Goal: Information Seeking & Learning: Learn about a topic

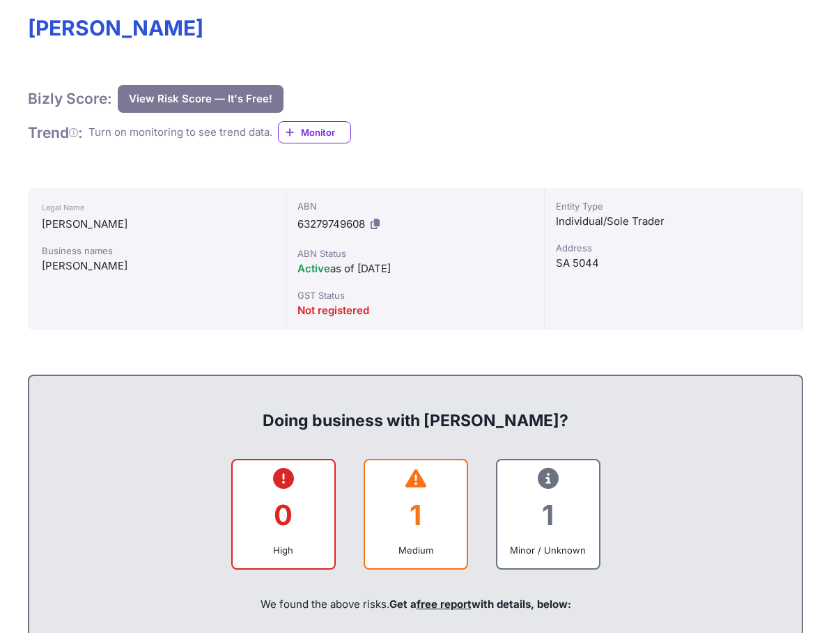
scroll to position [209, 0]
click at [576, 232] on div "Entity Type Individual/Sole Trader Address SA 5044" at bounding box center [674, 259] width 258 height 142
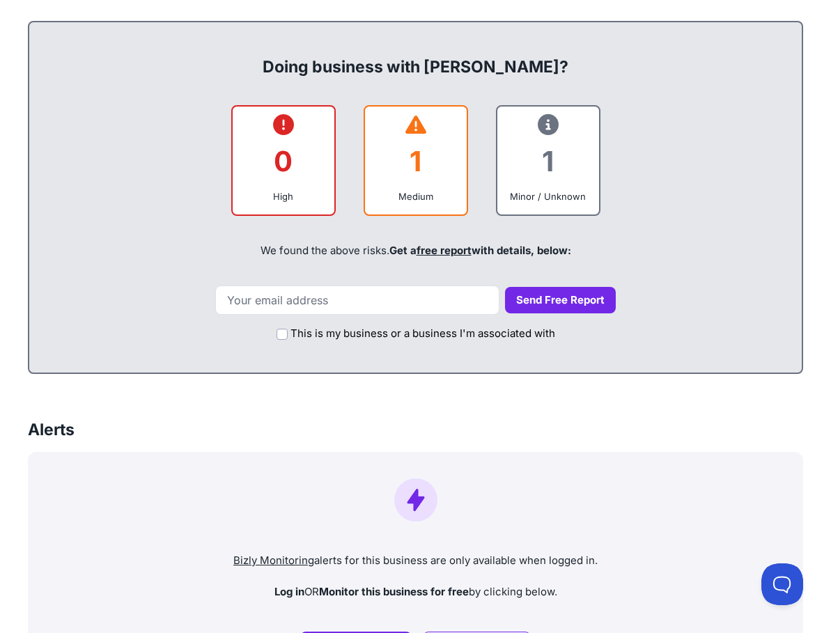
scroll to position [1825, 0]
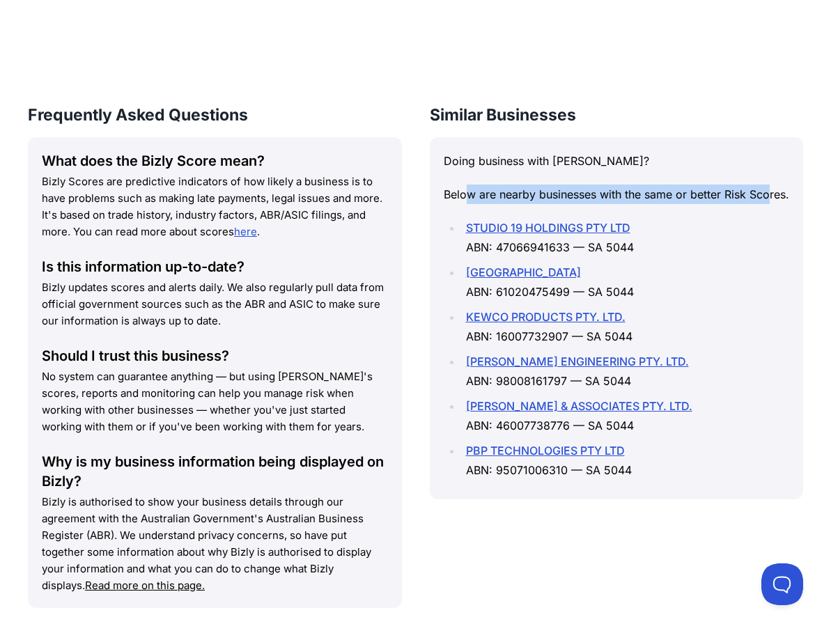
drag, startPoint x: 470, startPoint y: 193, endPoint x: 768, endPoint y: 193, distance: 298.8
click at [768, 193] on p "Below are nearby businesses with the same or better Risk Scores." at bounding box center [617, 195] width 346 height 20
drag, startPoint x: 453, startPoint y: 156, endPoint x: 695, endPoint y: 268, distance: 266.5
click at [711, 157] on p "Doing business with [PERSON_NAME]?" at bounding box center [617, 161] width 346 height 20
click at [565, 314] on link "KEWCO PRODUCTS PTY. LTD." at bounding box center [546, 317] width 160 height 14
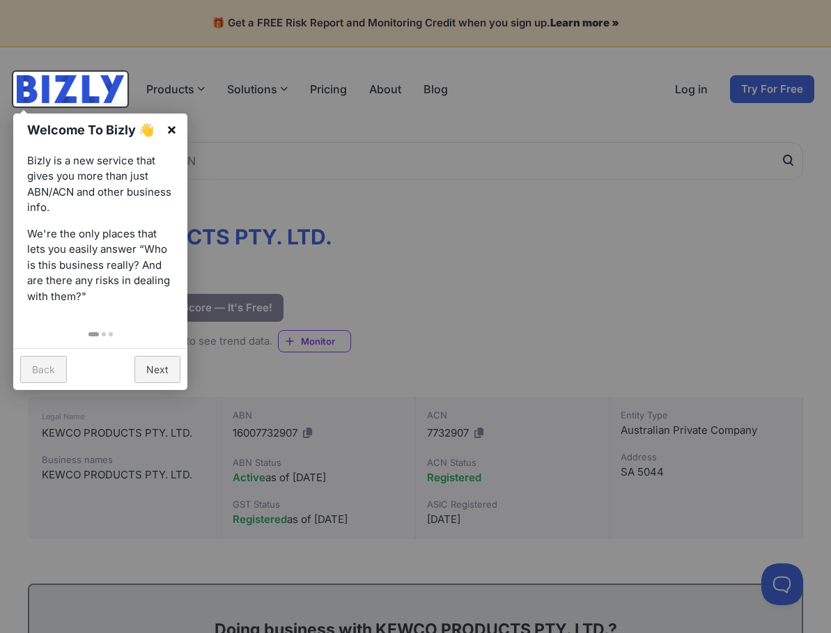
click at [170, 126] on link "×" at bounding box center [171, 129] width 31 height 31
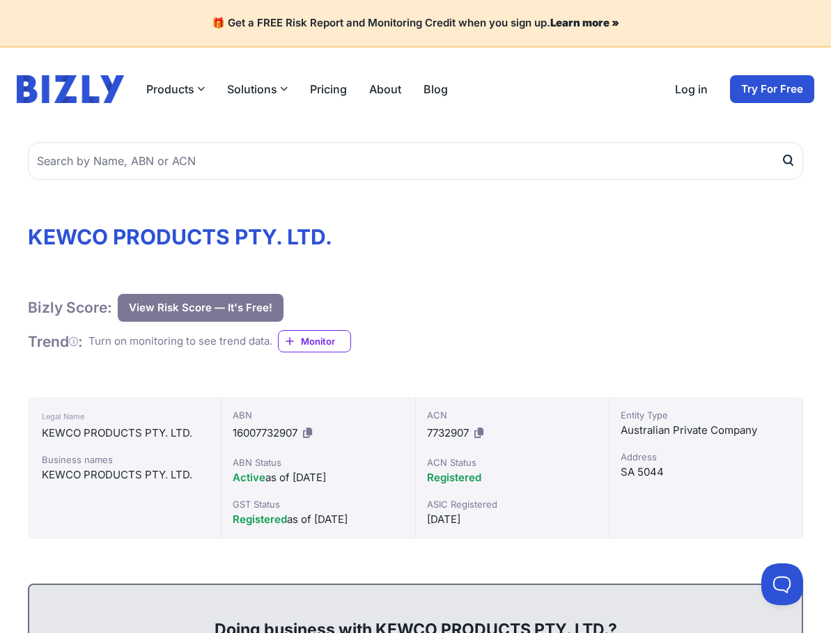
click at [123, 339] on div "Turn on monitoring to see trend data." at bounding box center [180, 342] width 184 height 16
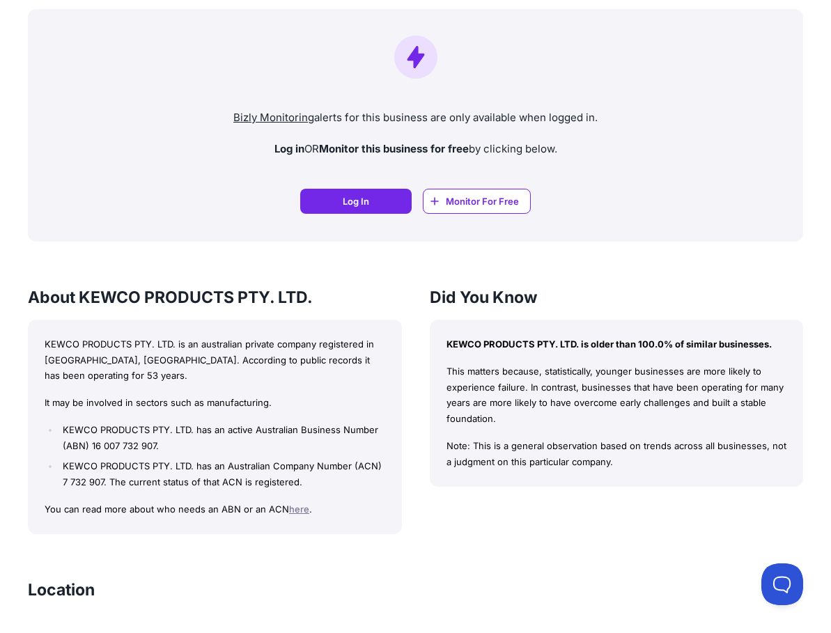
scroll to position [1115, 0]
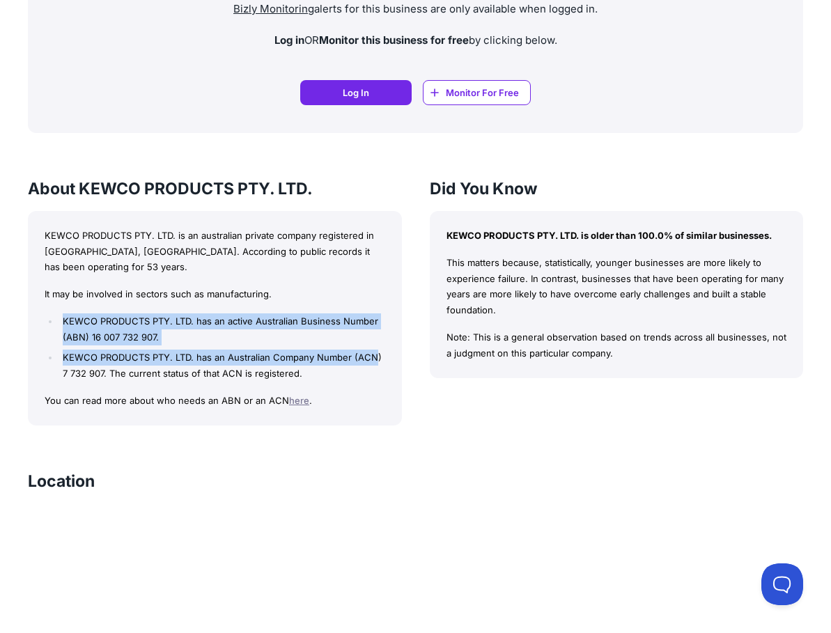
drag, startPoint x: 65, startPoint y: 307, endPoint x: 378, endPoint y: 345, distance: 314.4
click at [378, 345] on ul "KEWCO PRODUCTS PTY. LTD. has an active Australian Business Number (ABN) 16 007 …" at bounding box center [215, 347] width 341 height 68
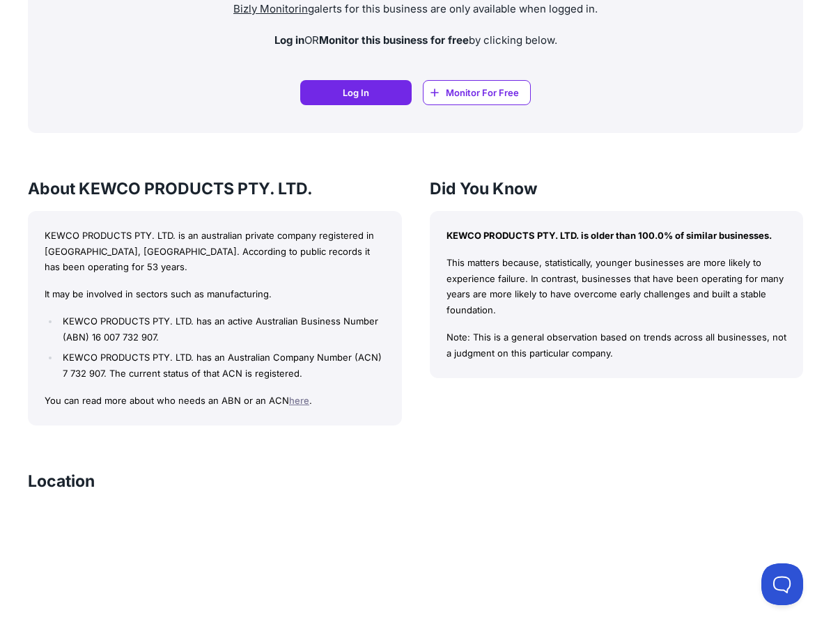
click at [319, 369] on div "KEWCO PRODUCTS PTY. LTD. is an australian private company registered in SA, Aus…" at bounding box center [215, 318] width 374 height 215
click at [99, 393] on p "You can read more about who needs an ABN or an ACN here ." at bounding box center [215, 401] width 341 height 16
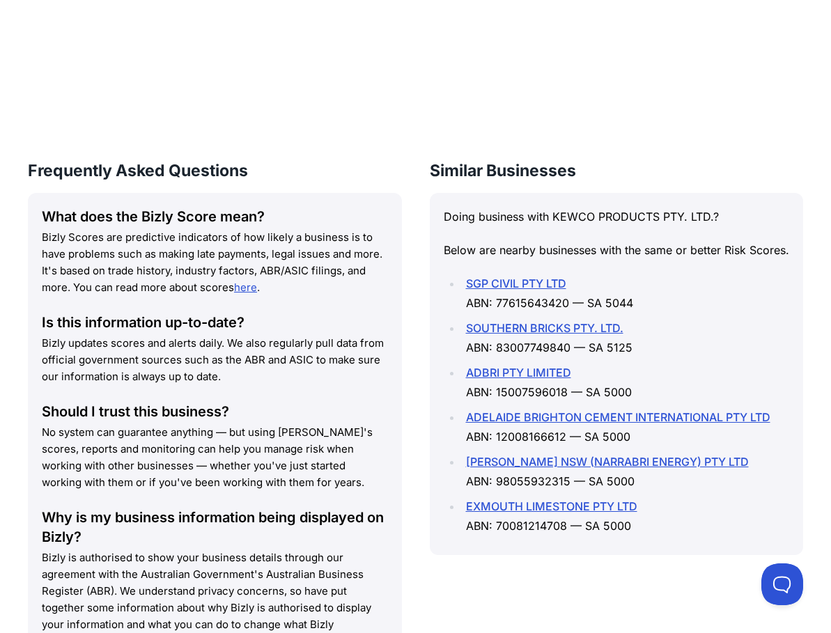
scroll to position [1987, 0]
